Goal: Check status: Check status

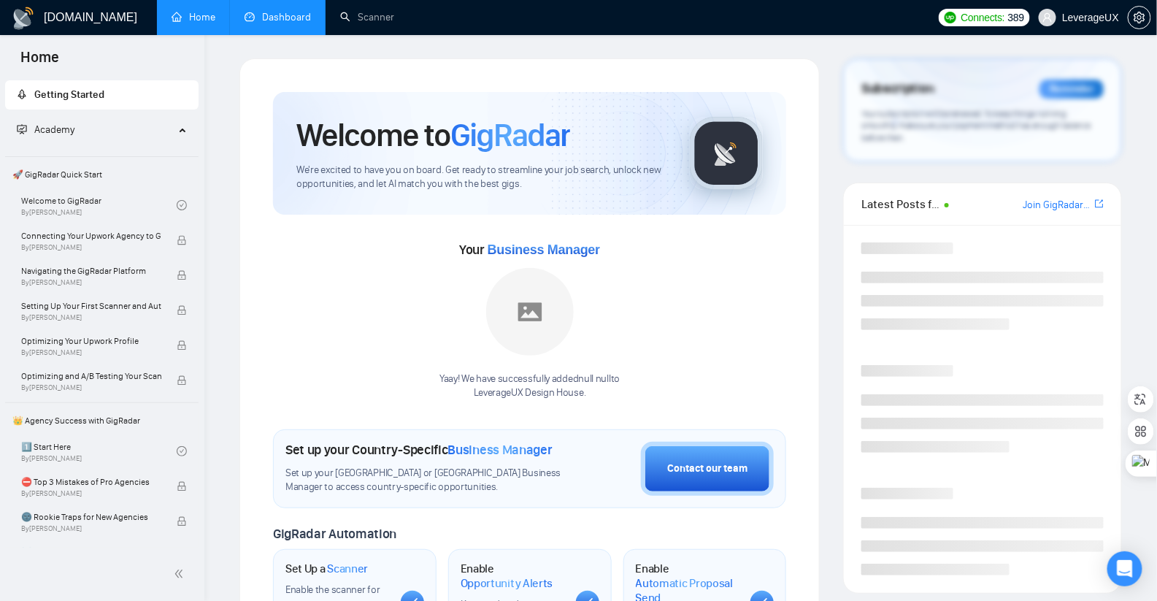
click at [252, 19] on link "Dashboard" at bounding box center [277, 17] width 66 height 12
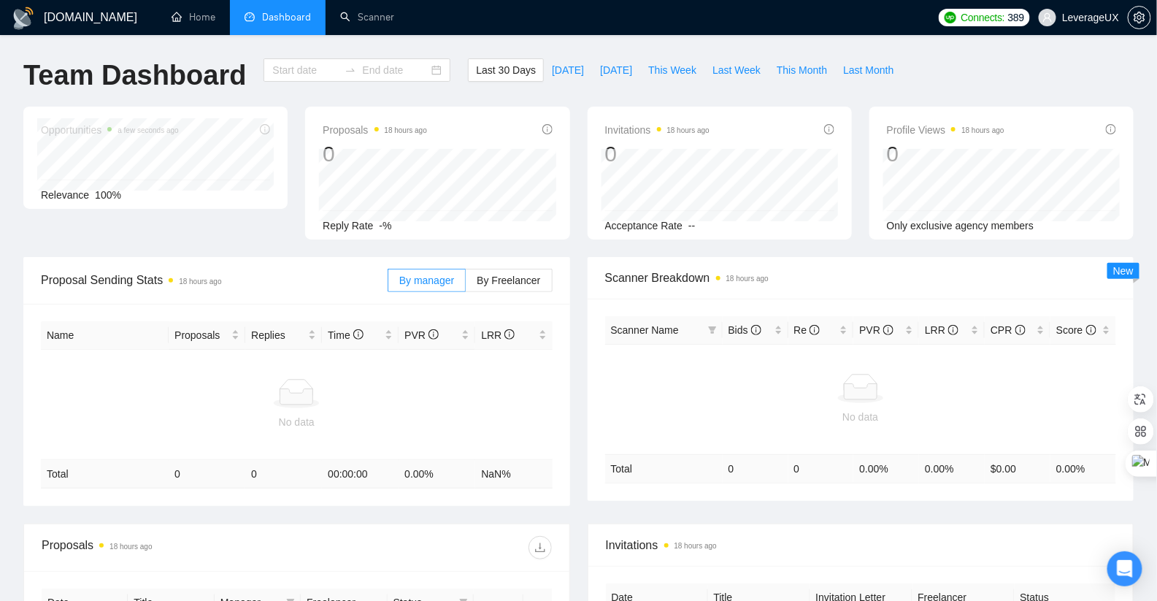
type input "[DATE]"
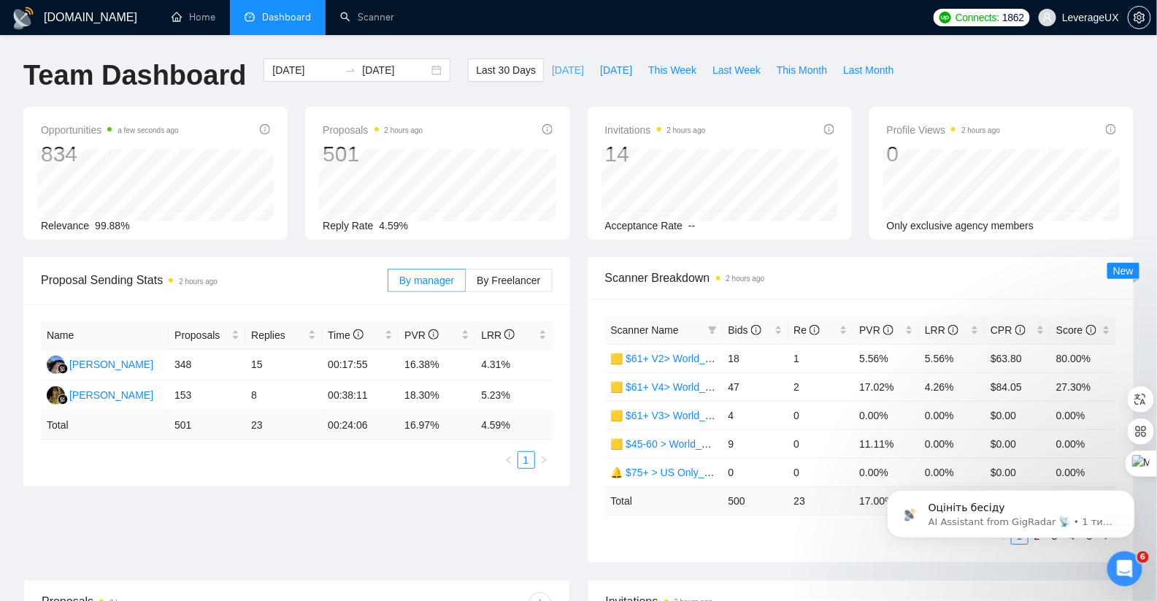
click at [550, 60] on button "[DATE]" at bounding box center [568, 69] width 48 height 23
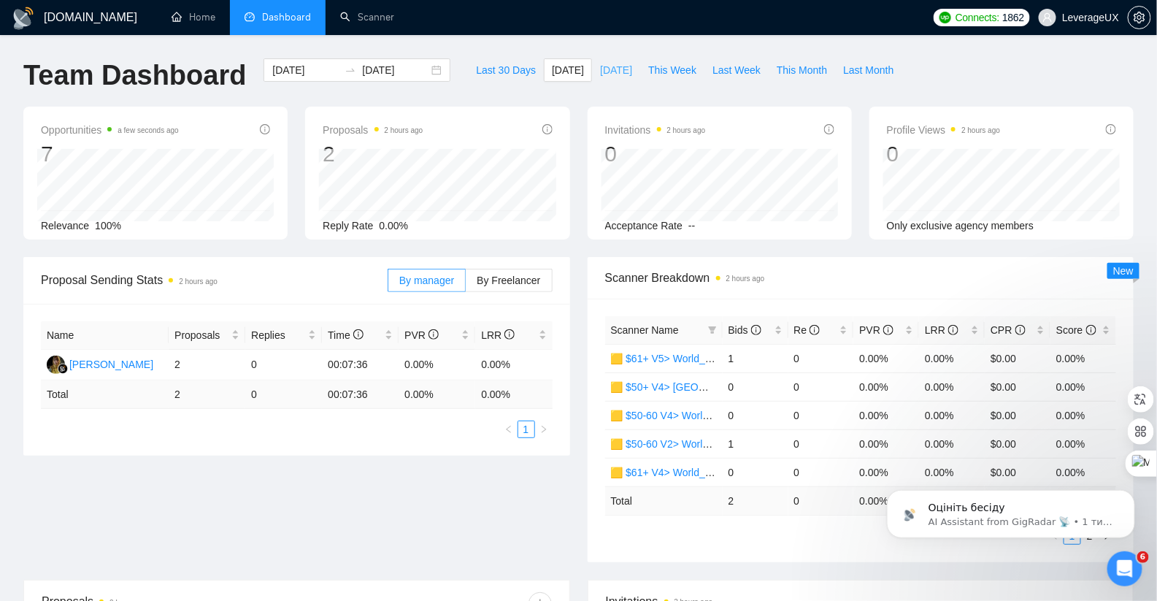
click at [600, 69] on span "[DATE]" at bounding box center [616, 70] width 32 height 16
type input "[DATE]"
click at [522, 293] on div "By manager By Freelancer" at bounding box center [470, 280] width 165 height 47
click at [522, 278] on span "By Freelancer" at bounding box center [508, 280] width 63 height 12
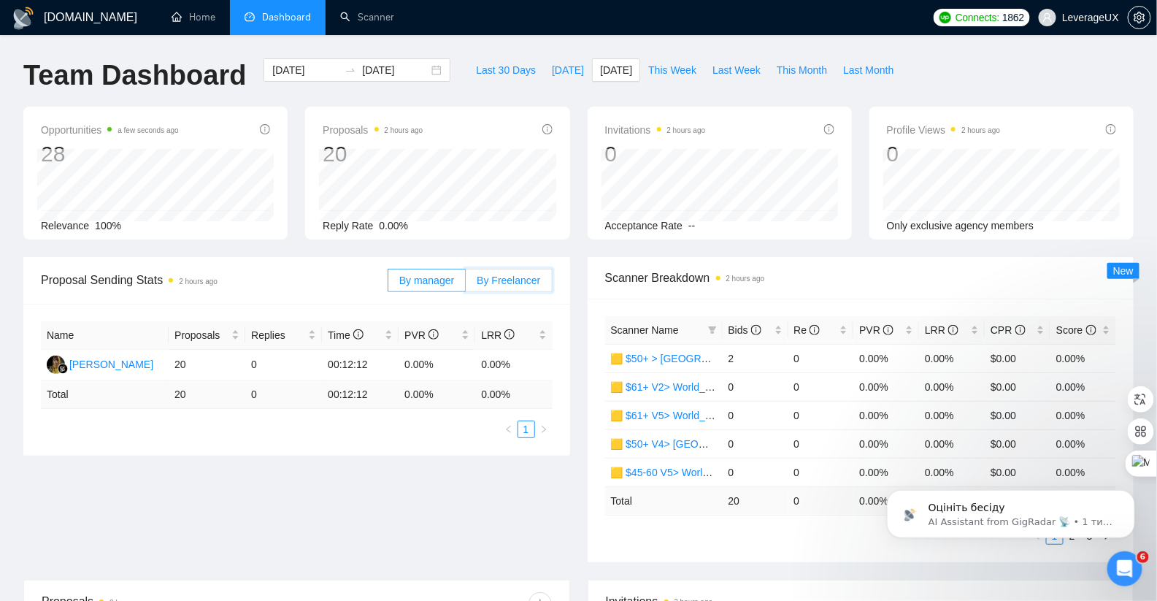
click at [466, 284] on input "By Freelancer" at bounding box center [466, 284] width 0 height 0
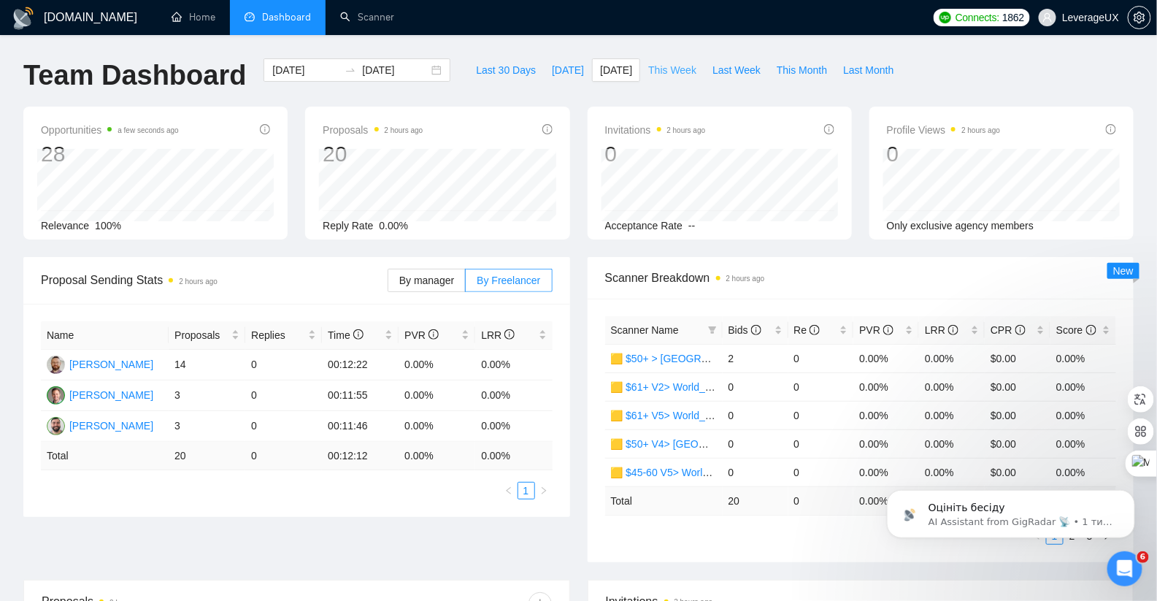
drag, startPoint x: 676, startPoint y: 66, endPoint x: 669, endPoint y: 105, distance: 39.2
click at [676, 66] on span "This Week" at bounding box center [672, 70] width 48 height 16
type input "[DATE]"
